Goal: Check status: Check status

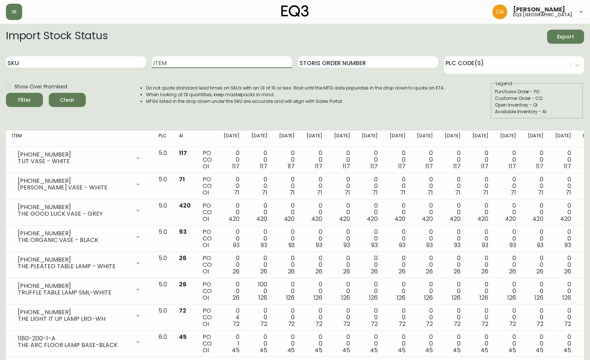
click at [239, 64] on input "Item" at bounding box center [222, 62] width 140 height 12
type input "ALFI"
click at [6, 93] on button "Filter" at bounding box center [24, 100] width 37 height 14
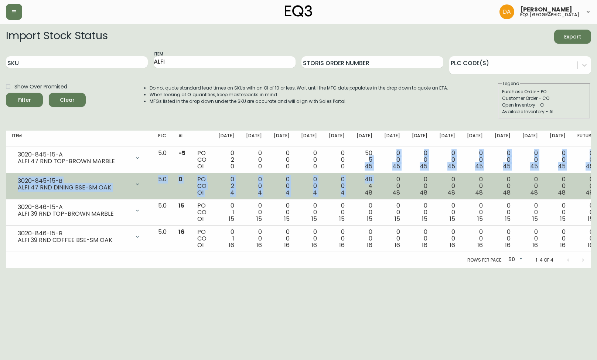
drag, startPoint x: 381, startPoint y: 158, endPoint x: 380, endPoint y: 187, distance: 28.5
click at [380, 187] on tbody "3020-845-15-A ALFI 47 RND TOP-BROWN MARBLE Opening Balance 2 ( [DATE] ) Availab…" at bounding box center [302, 199] width 593 height 105
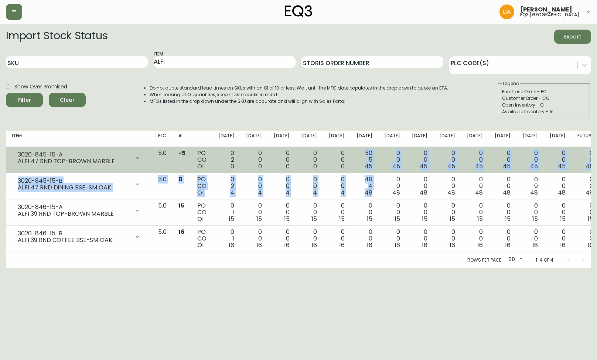
drag, startPoint x: 381, startPoint y: 194, endPoint x: 374, endPoint y: 149, distance: 46.4
click at [374, 149] on tbody "3020-845-15-A ALFI 47 RND TOP-BROWN MARBLE Opening Balance 2 ( [DATE] ) Availab…" at bounding box center [302, 199] width 593 height 105
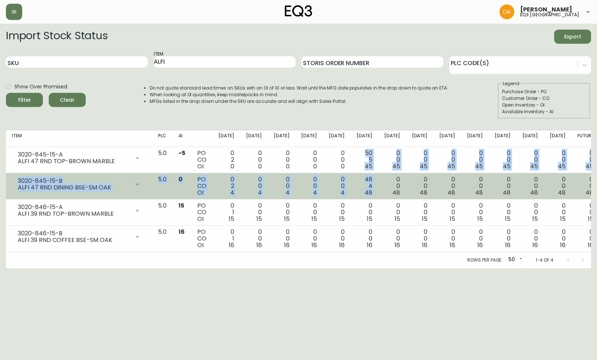
click at [345, 176] on div "0 0 4" at bounding box center [337, 186] width 16 height 20
